Goal: Go to known website: Access a specific website the user already knows

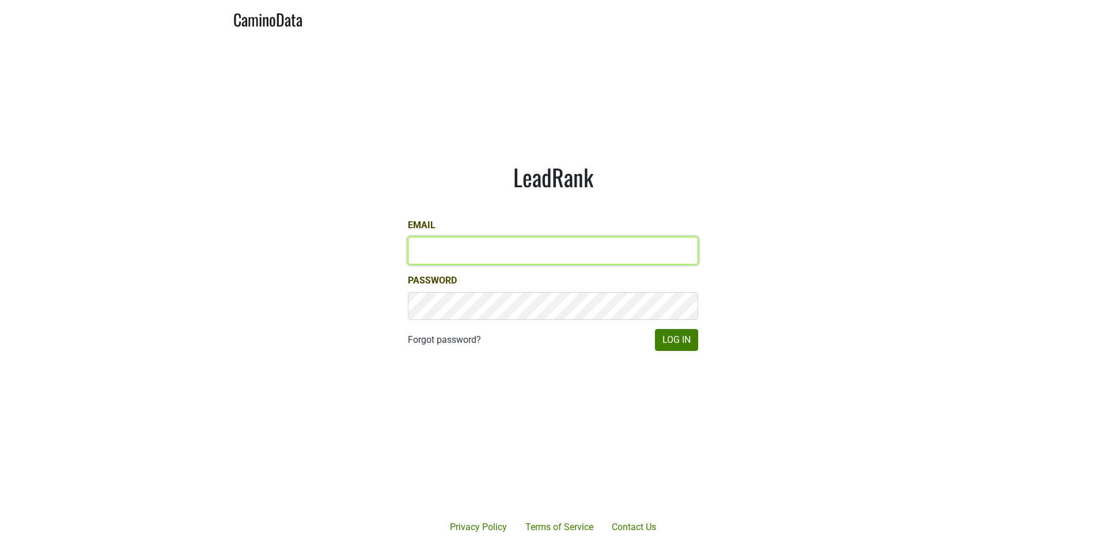
click at [631, 237] on input "Email" at bounding box center [553, 251] width 290 height 28
type input "[EMAIL_ADDRESS][DOMAIN_NAME]"
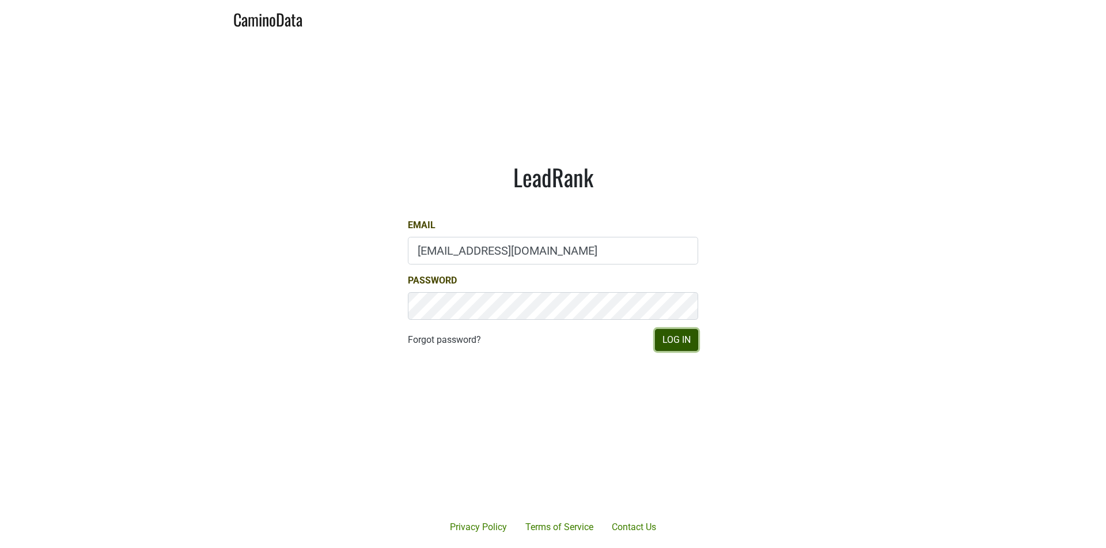
click at [661, 334] on button "Log In" at bounding box center [676, 340] width 43 height 22
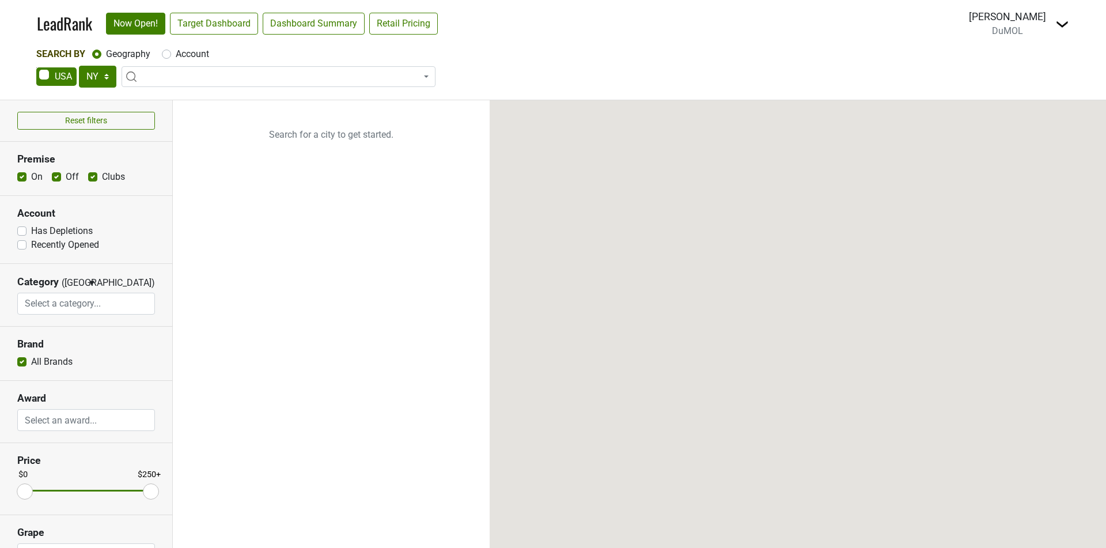
select select "NY"
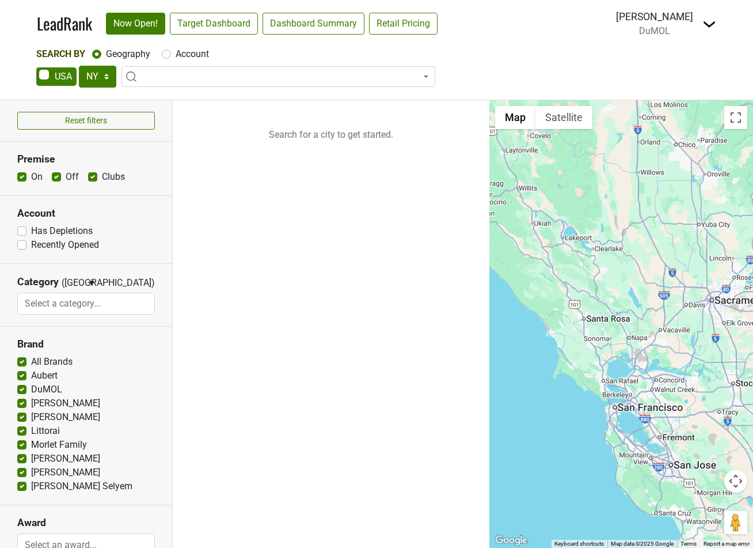
click at [378, 79] on span at bounding box center [279, 76] width 314 height 21
